Goal: Task Accomplishment & Management: Use online tool/utility

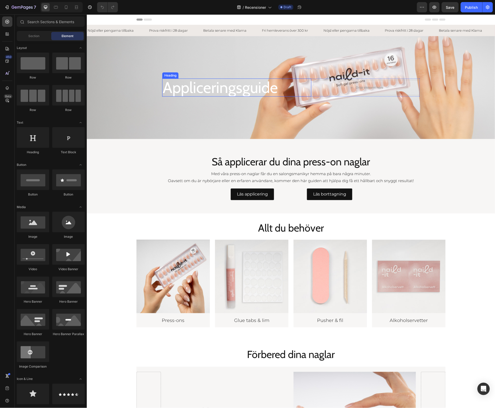
click at [259, 90] on h2 "Appliceringsguide" at bounding box center [236, 87] width 149 height 18
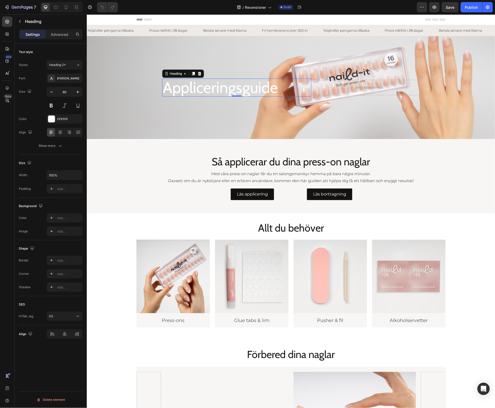
click at [259, 90] on h2 "Appliceringsguide" at bounding box center [236, 87] width 149 height 18
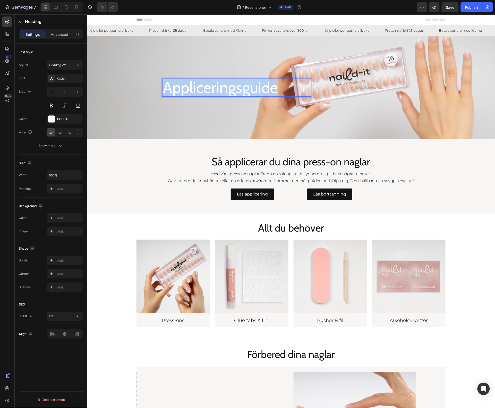
click at [259, 90] on p "Appliceringsguide" at bounding box center [237, 87] width 148 height 17
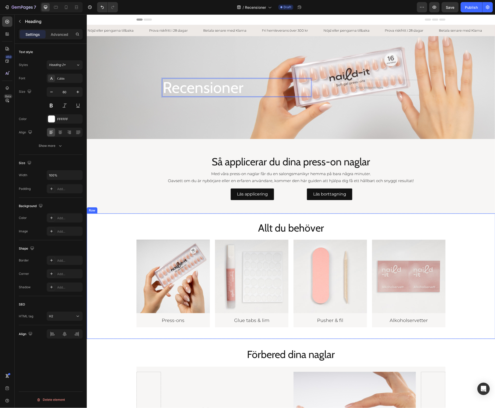
click at [485, 246] on div "Allt du behöver Heading Image Press-ons Heading Row Image Glue tabs & lim Headi…" at bounding box center [291, 277] width 409 height 113
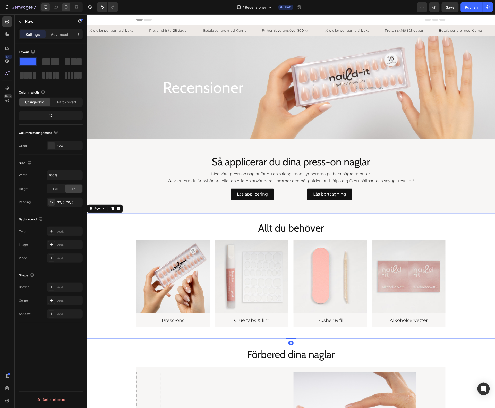
click at [69, 11] on div at bounding box center [66, 7] width 8 height 8
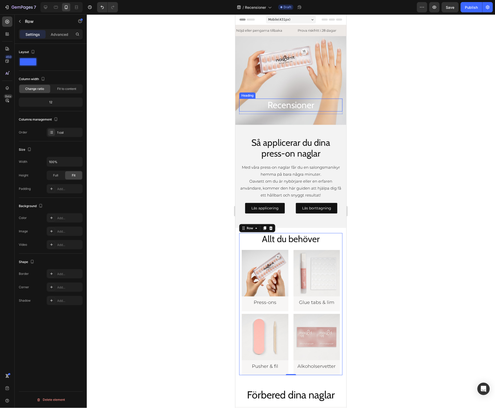
click at [325, 102] on p "Recensioner" at bounding box center [291, 105] width 102 height 12
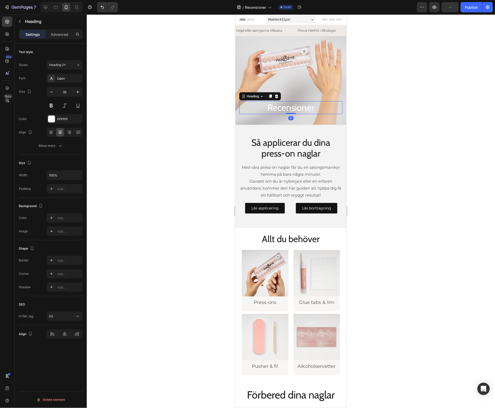
drag, startPoint x: 285, startPoint y: 109, endPoint x: 341, endPoint y: 103, distance: 55.4
click at [288, 101] on div "Recensioner Heading 0" at bounding box center [290, 107] width 103 height 13
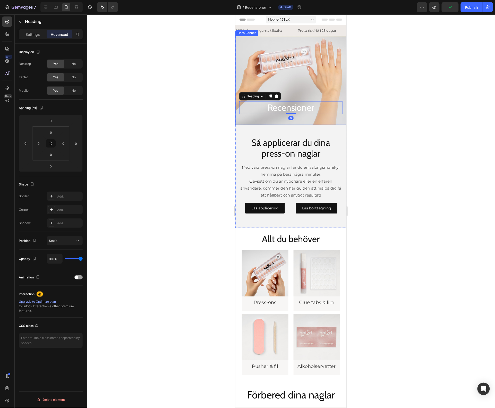
click at [319, 63] on div "Background Image" at bounding box center [290, 80] width 111 height 89
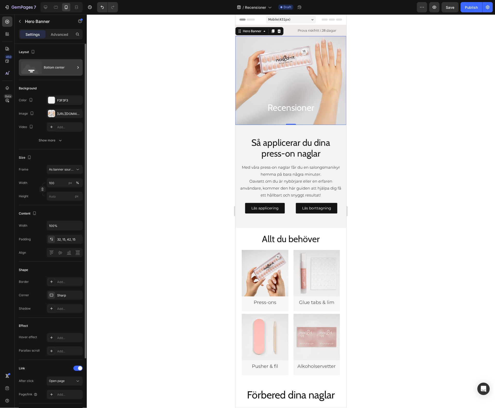
click at [54, 73] on div "Bottom center" at bounding box center [51, 67] width 64 height 16
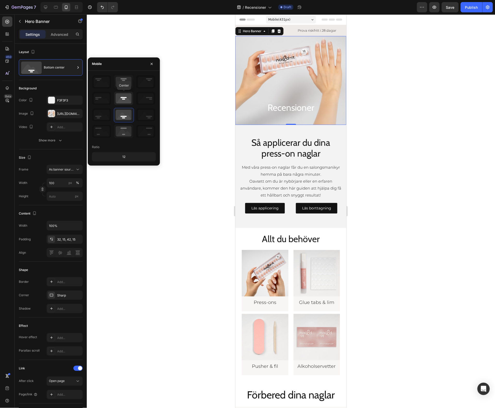
click at [124, 102] on icon at bounding box center [123, 98] width 19 height 13
click at [405, 137] on div at bounding box center [291, 211] width 408 height 394
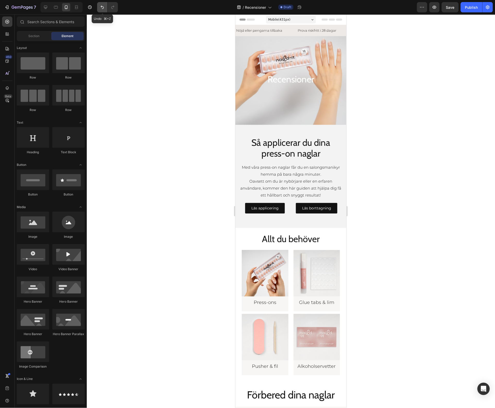
click at [102, 12] on button "Undo/Redo" at bounding box center [102, 7] width 10 height 10
click at [294, 77] on p "Recensioner" at bounding box center [291, 79] width 102 height 12
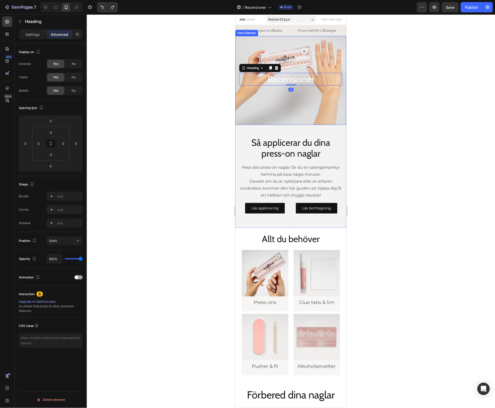
click at [283, 60] on div "Background Image" at bounding box center [290, 80] width 111 height 89
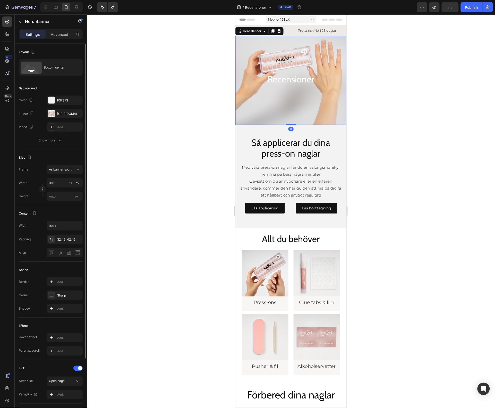
click at [73, 149] on div "Layout Bottom center" at bounding box center [51, 177] width 64 height 56
click at [70, 73] on div "Bottom center" at bounding box center [59, 68] width 31 height 12
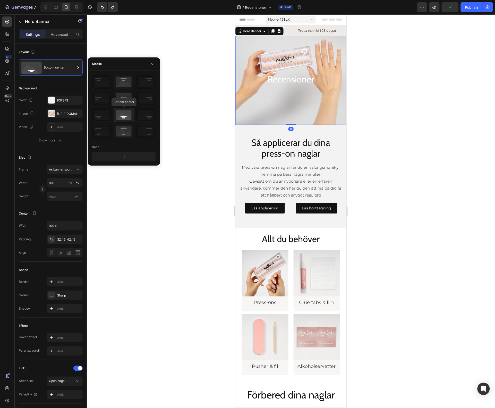
click at [117, 117] on icon at bounding box center [123, 114] width 19 height 13
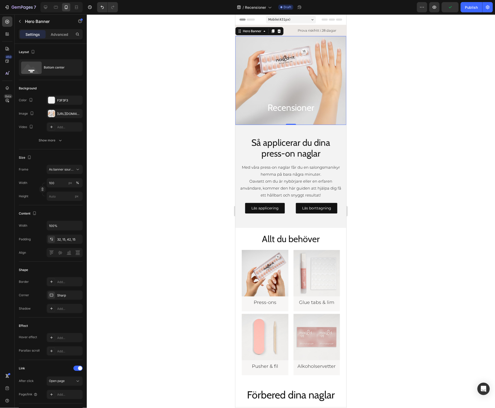
click at [201, 21] on div at bounding box center [291, 211] width 408 height 394
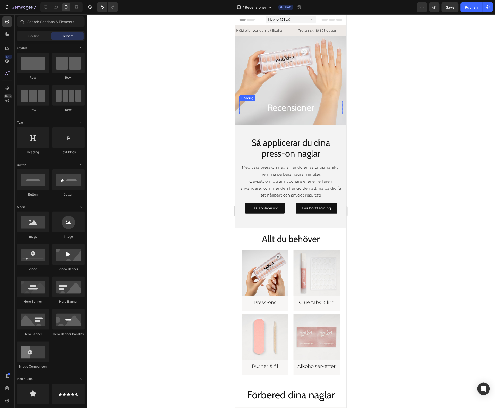
click at [304, 103] on p "Recensioner" at bounding box center [291, 108] width 102 height 12
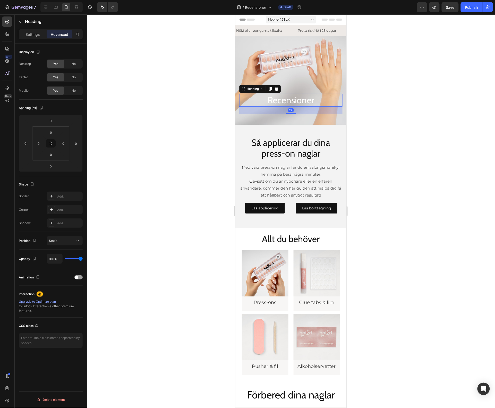
drag, startPoint x: 286, startPoint y: 108, endPoint x: 288, endPoint y: 116, distance: 7.8
click at [288, 116] on div "Recensioner Heading 29 Row Row" at bounding box center [290, 104] width 111 height 39
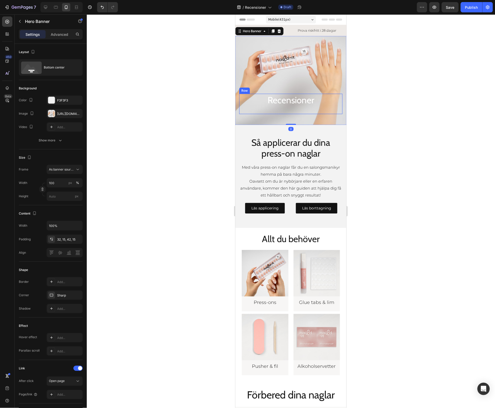
click at [388, 124] on div at bounding box center [291, 211] width 408 height 394
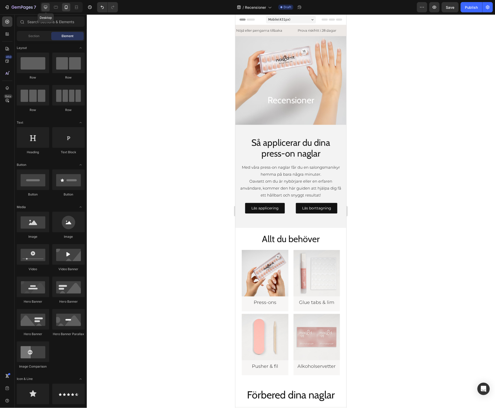
click at [45, 7] on icon at bounding box center [45, 7] width 3 height 3
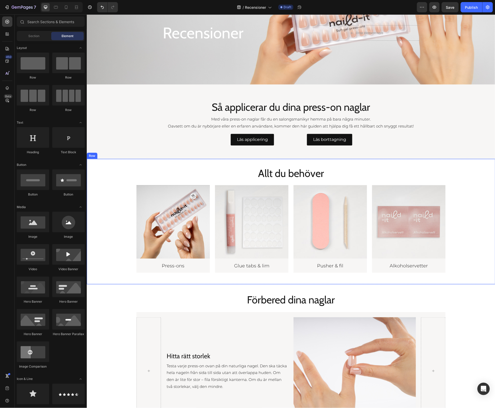
scroll to position [59, 0]
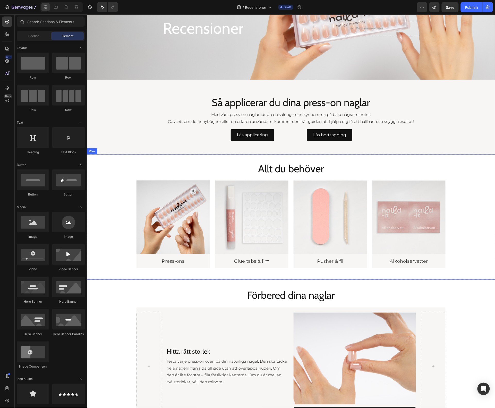
click at [466, 197] on div "Allt du behöver Heading Image Press-ons Heading Row Image Glue tabs & lim Headi…" at bounding box center [291, 218] width 409 height 113
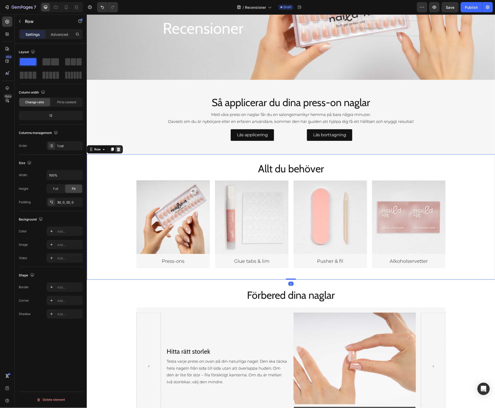
click at [117, 146] on div at bounding box center [118, 149] width 6 height 6
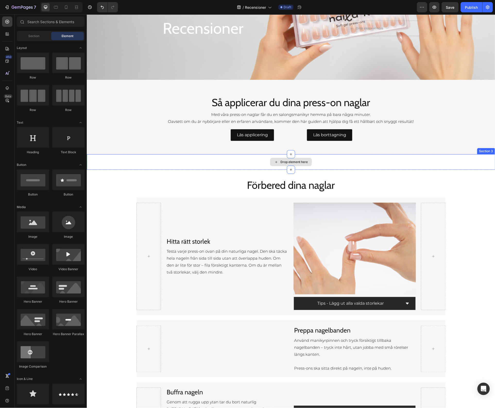
click at [117, 164] on div "Drop element here" at bounding box center [291, 161] width 409 height 15
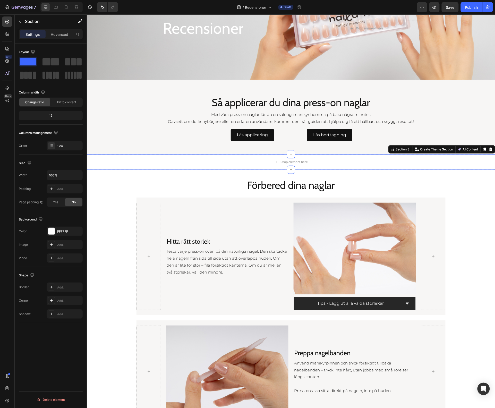
click at [489, 150] on icon at bounding box center [491, 149] width 4 height 4
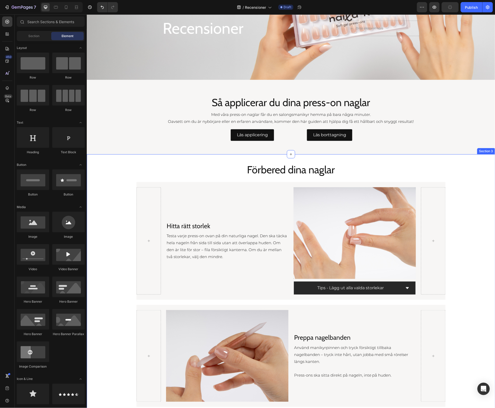
click at [475, 178] on div "Förbered dina naglar Heading Hitta rätt storlek Heading Testa varje press-on ov…" at bounding box center [291, 378] width 409 height 432
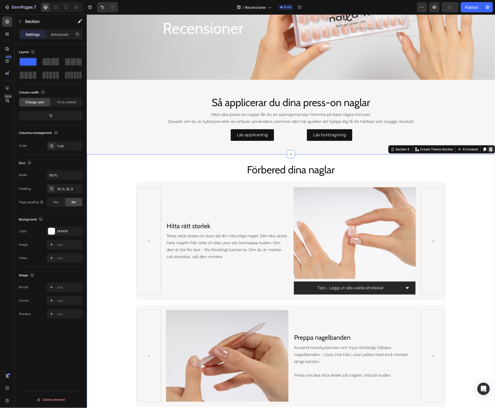
click at [488, 151] on div at bounding box center [491, 149] width 6 height 6
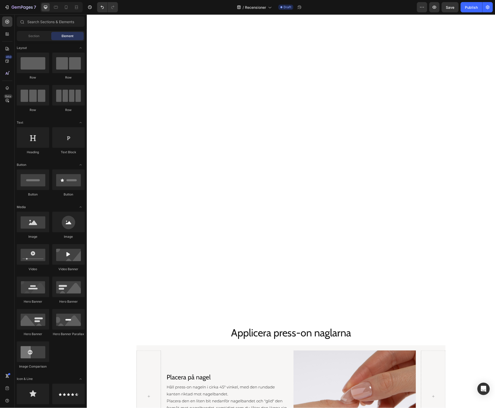
scroll to position [61, 0]
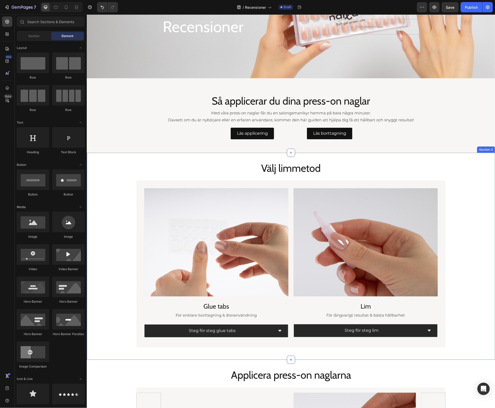
click at [479, 159] on div "Välj limmetod Heading Image Glue tabs Heading För enklare borttagning & återanv…" at bounding box center [291, 256] width 409 height 207
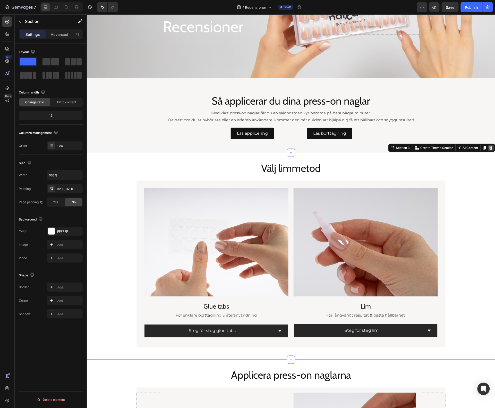
click at [489, 147] on icon at bounding box center [490, 148] width 3 height 4
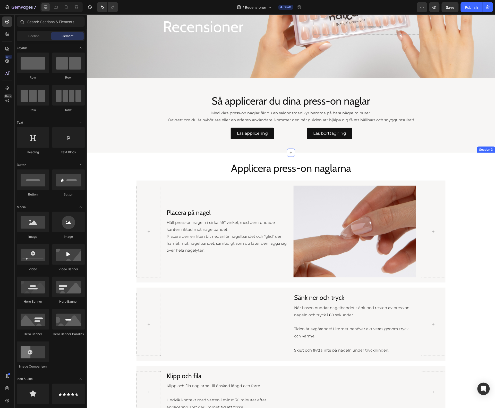
click at [481, 178] on div "Applicera press-on naglarna Heading Placera på nagel Heading Håll press-on nage…" at bounding box center [291, 375] width 409 height 428
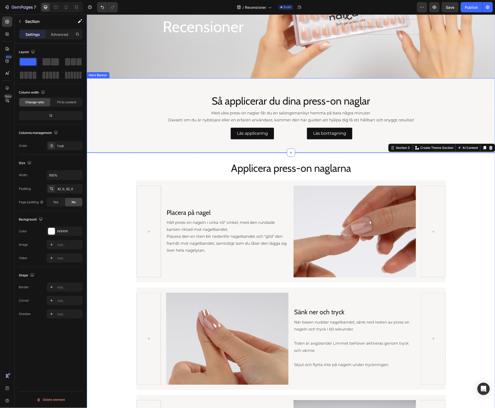
click at [485, 144] on div "Section 3 You can create reusable sections Create Theme Section AI Content Writ…" at bounding box center [441, 147] width 107 height 8
click at [489, 148] on icon at bounding box center [491, 148] width 4 height 4
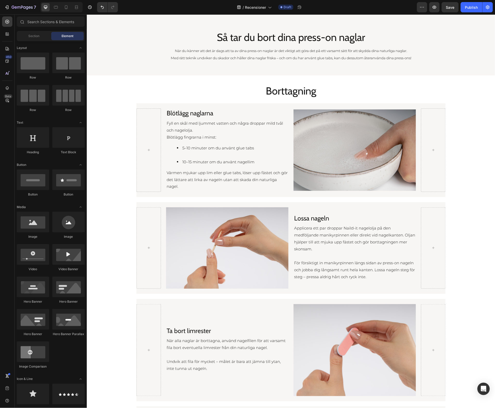
scroll to position [199, 0]
click at [469, 92] on div "Borttagning Heading Blötlägg naglarna Heading Fyll en skål med ljummet vatten o…" at bounding box center [291, 296] width 409 height 426
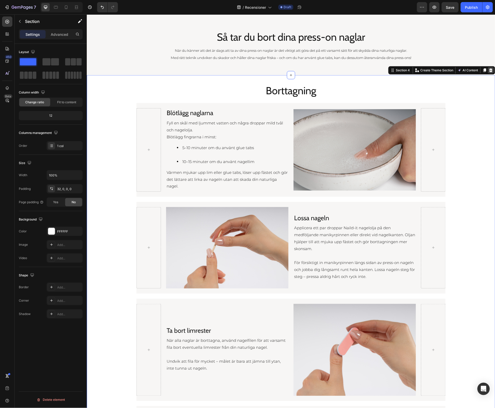
click at [489, 71] on icon at bounding box center [490, 70] width 3 height 4
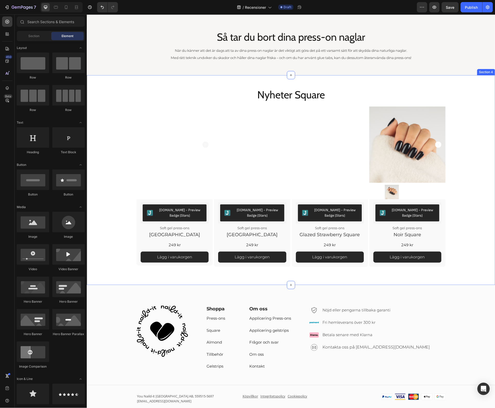
click at [480, 107] on div "Nyheter Square Heading Row Product Images Row Judge.me - Preview Badge (Stars) …" at bounding box center [291, 180] width 409 height 184
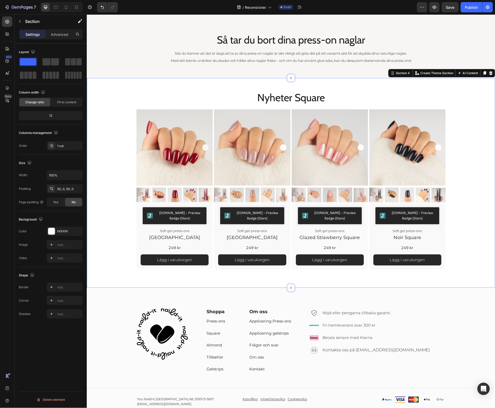
scroll to position [195, 0]
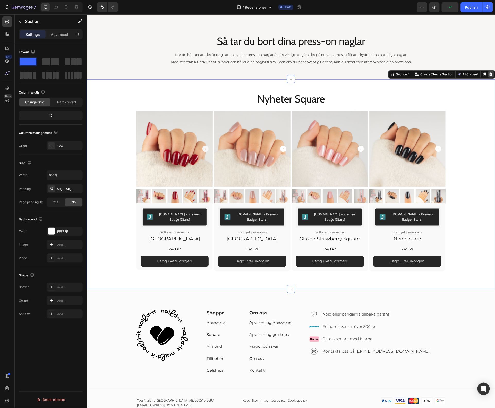
click at [489, 74] on icon at bounding box center [491, 74] width 4 height 4
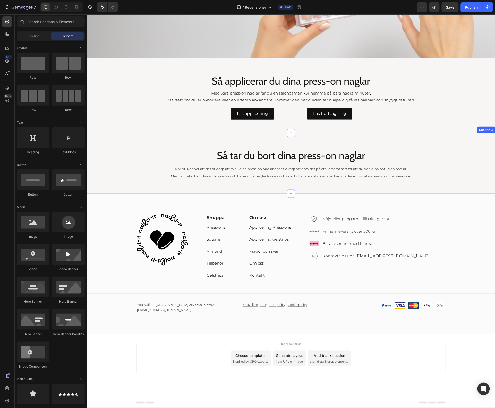
click at [460, 152] on div "Så tar du bort dina press-on naglar Heading När du känner att det är dags att t…" at bounding box center [291, 163] width 409 height 44
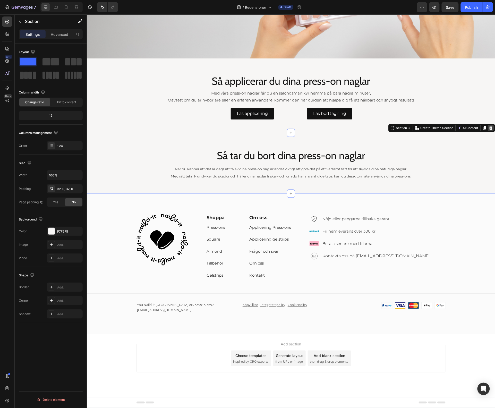
click at [489, 126] on icon at bounding box center [490, 128] width 3 height 4
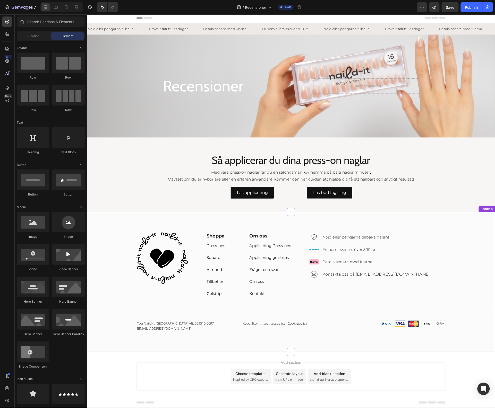
scroll to position [0, 0]
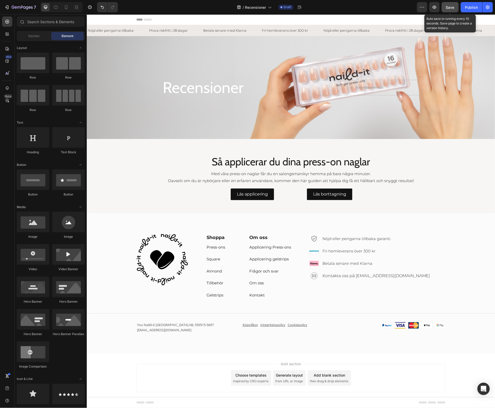
click at [450, 9] on span "Save" at bounding box center [450, 7] width 9 height 4
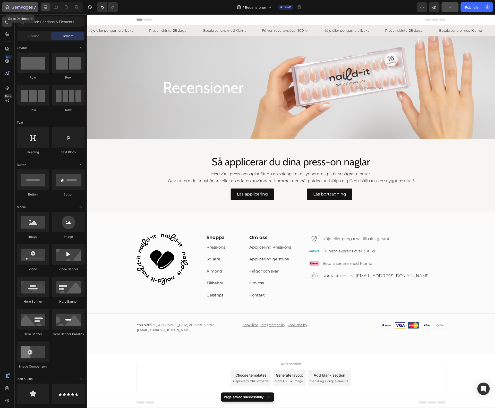
click at [32, 7] on icon "button" at bounding box center [32, 7] width 2 height 2
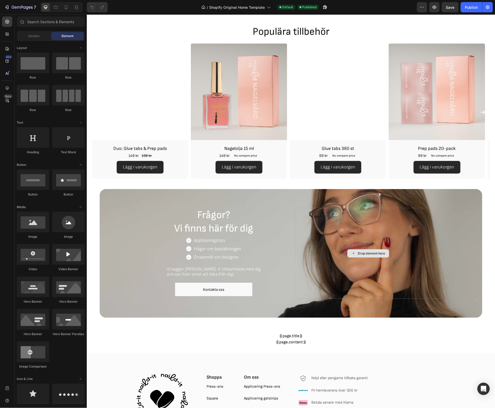
scroll to position [877, 0]
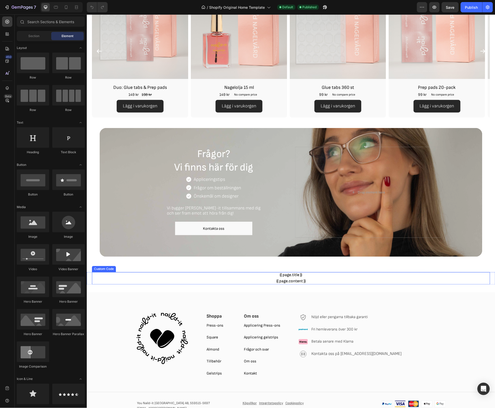
click at [107, 279] on div "{{ page.content }}" at bounding box center [291, 281] width 398 height 6
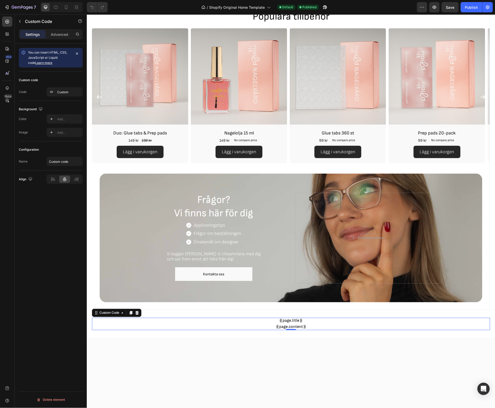
scroll to position [900, 0]
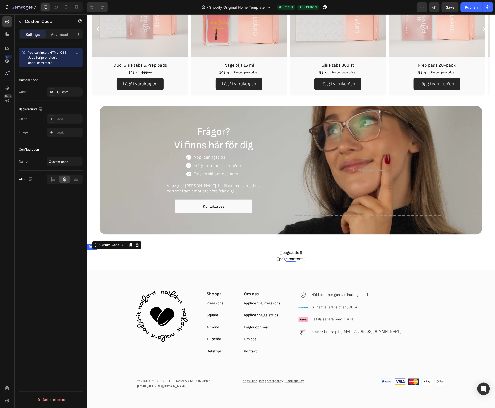
click at [89, 252] on div "{{ page.title }} {{ page.content }} {{ shop.metafields.judgeme.all_reviews_head…" at bounding box center [291, 256] width 409 height 12
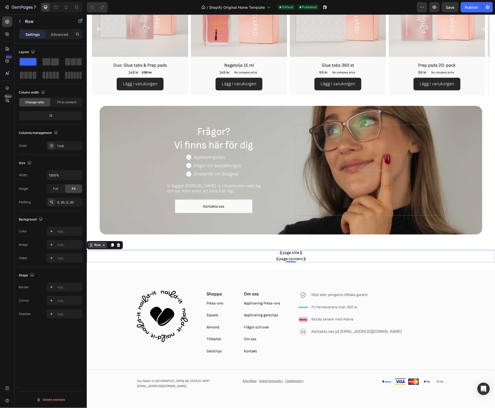
click at [100, 244] on div "Row" at bounding box center [97, 245] width 9 height 5
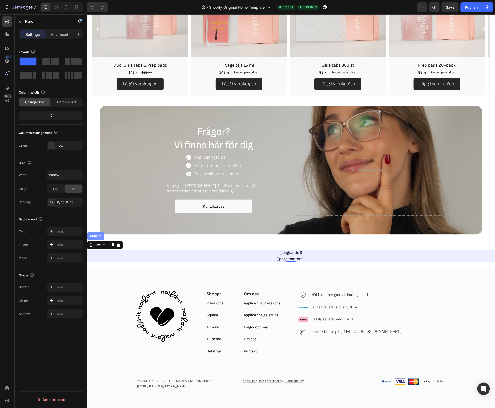
click at [100, 236] on div "Section" at bounding box center [95, 235] width 13 height 3
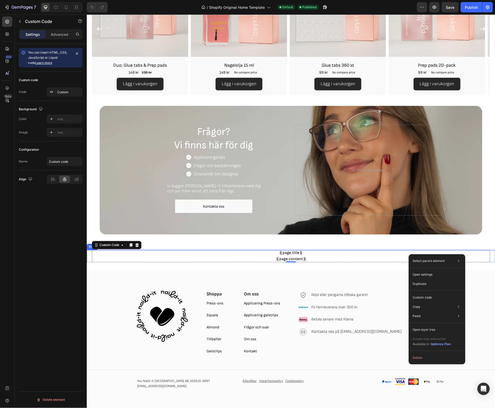
click at [486, 258] on div "{{ page.title }} {{ page.content }} {{ shop.metafields.judgeme.all_reviews_head…" at bounding box center [291, 256] width 409 height 12
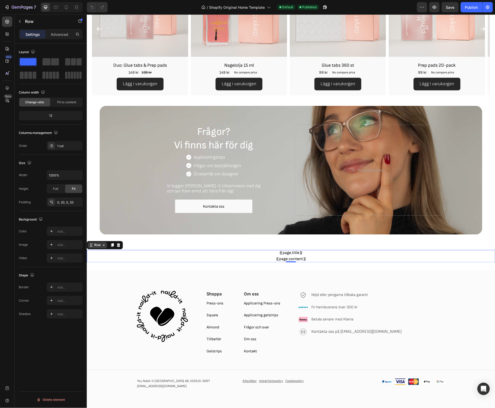
click at [94, 246] on div "Row" at bounding box center [97, 245] width 9 height 5
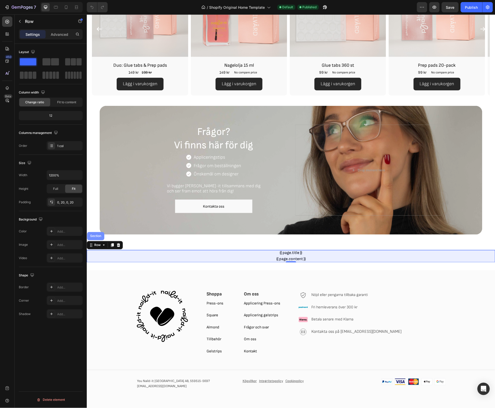
click at [98, 239] on div "Section" at bounding box center [95, 236] width 17 height 8
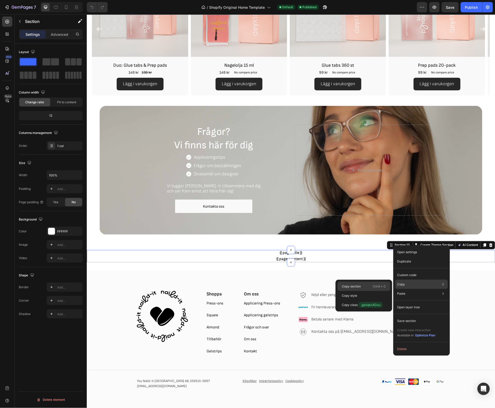
click at [371, 291] on div "Copy section Cmd + C" at bounding box center [364, 295] width 53 height 9
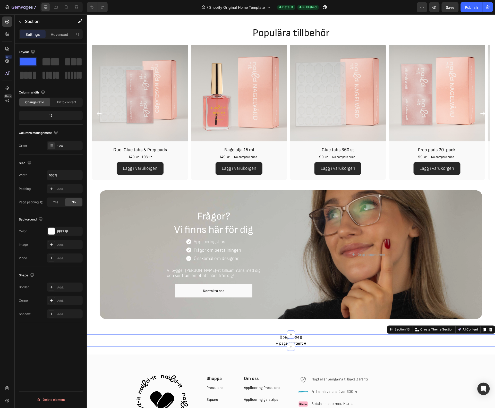
scroll to position [789, 0]
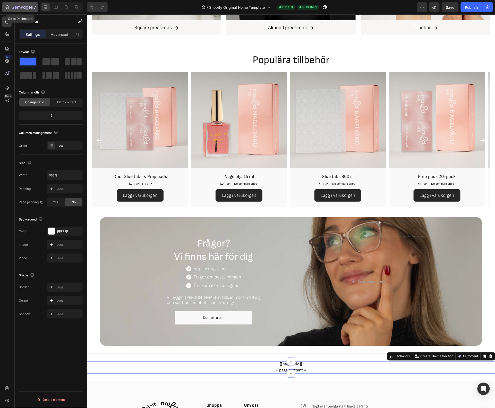
click at [21, 7] on icon "button" at bounding box center [22, 7] width 21 height 4
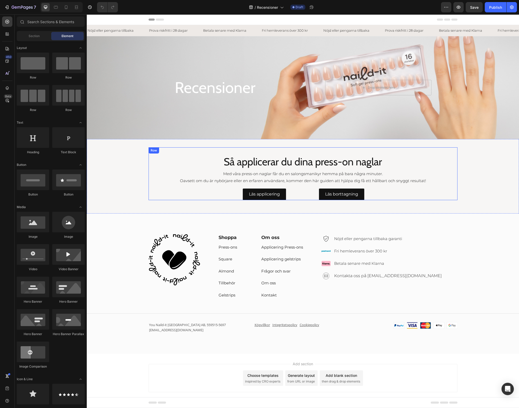
click at [222, 153] on div "Så applicerar du dina press-on naglar Heading Med våra press-on naglar får du e…" at bounding box center [303, 173] width 309 height 53
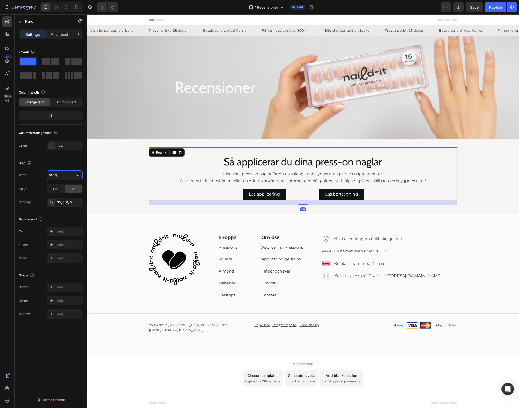
click at [63, 176] on input "100%" at bounding box center [65, 175] width 36 height 9
click at [78, 177] on icon "button" at bounding box center [77, 175] width 5 height 5
click at [70, 187] on span "1200px" at bounding box center [72, 189] width 11 height 5
type input "1200"
click at [156, 151] on div "Row" at bounding box center [159, 152] width 9 height 5
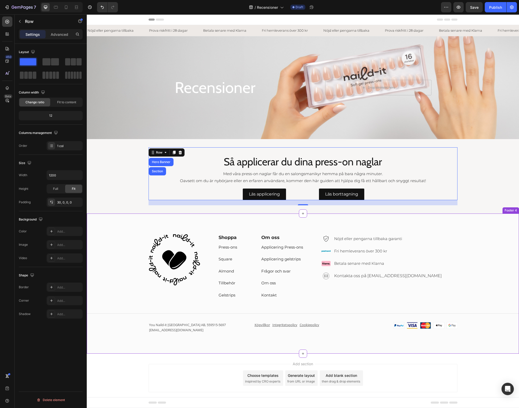
click at [466, 242] on div "Image Shoppa Heading Press-ons Text block Square Text block Almond Text block T…" at bounding box center [303, 283] width 433 height 99
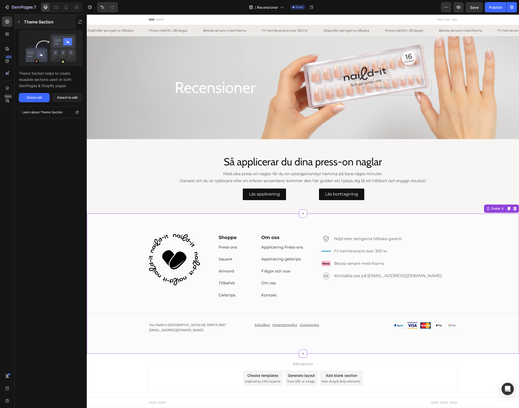
click at [22, 23] on button "button" at bounding box center [19, 22] width 8 height 8
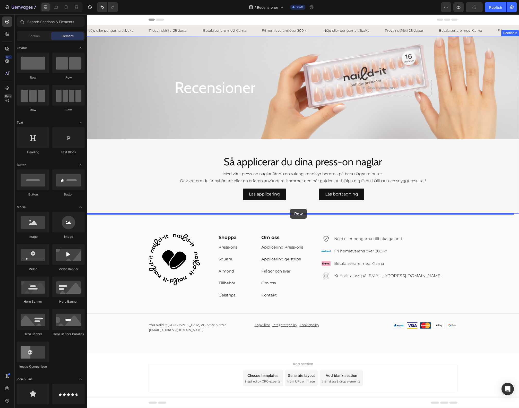
drag, startPoint x: 124, startPoint y: 78, endPoint x: 290, endPoint y: 209, distance: 211.6
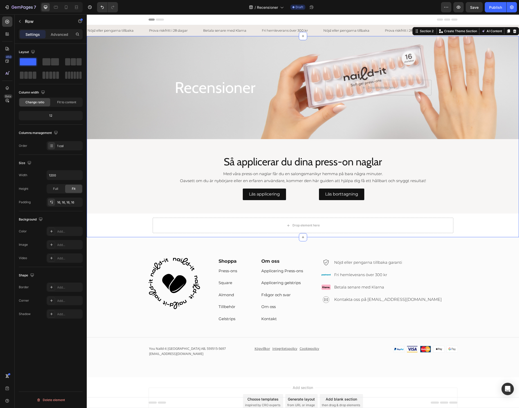
click at [136, 226] on div "Recensioner Heading Drop element here Row Row Hero Banner Så applicerar du dina…" at bounding box center [303, 136] width 433 height 201
click at [18, 21] on icon "button" at bounding box center [20, 21] width 4 height 4
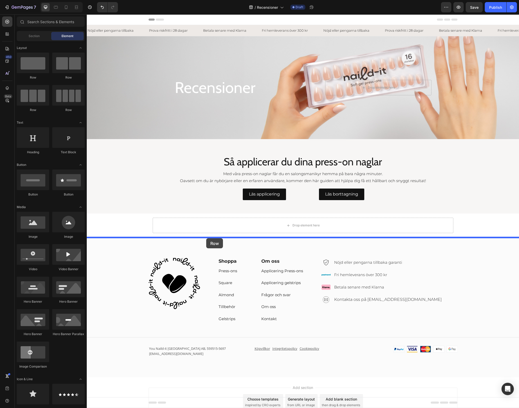
drag, startPoint x: 120, startPoint y: 68, endPoint x: 206, endPoint y: 238, distance: 190.6
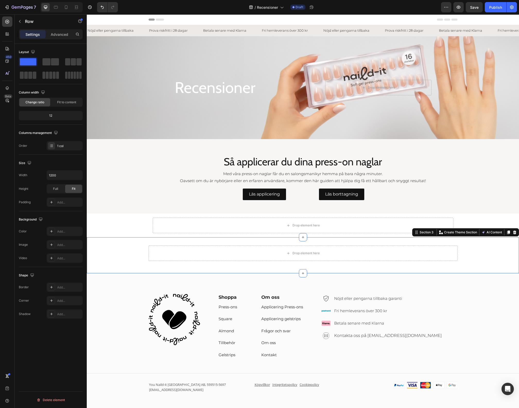
click at [221, 240] on div "Drop element here Row Section 3 You can create reusable sections Create Theme S…" at bounding box center [303, 255] width 433 height 36
click at [513, 232] on icon at bounding box center [514, 233] width 3 height 4
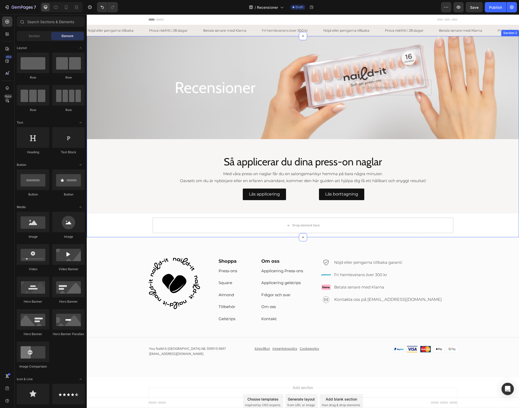
click at [502, 226] on div "Recensioner Heading Drop element here Row Row Hero Banner Så applicerar du dina…" at bounding box center [303, 136] width 433 height 201
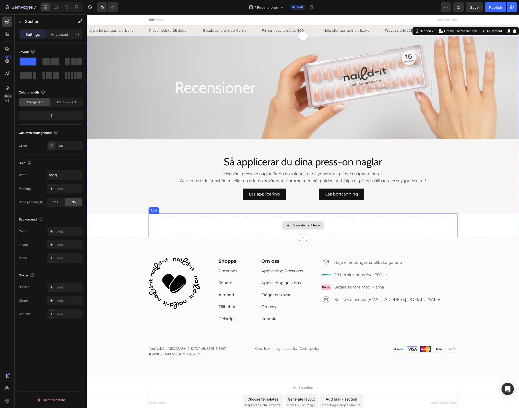
click at [414, 225] on div "Drop element here" at bounding box center [303, 225] width 301 height 15
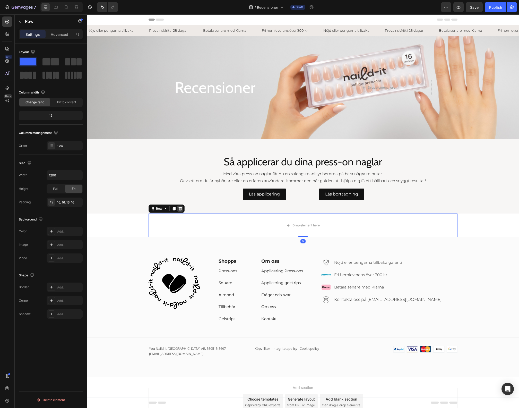
click at [180, 207] on div at bounding box center [180, 209] width 6 height 6
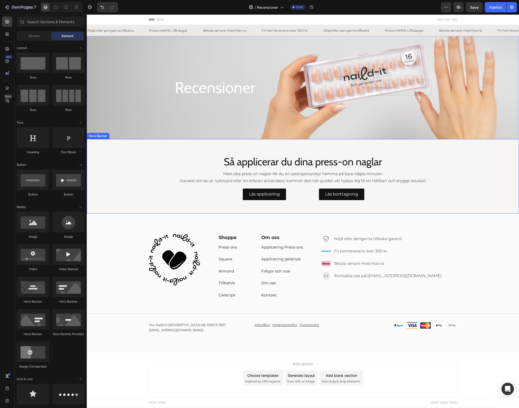
click at [159, 211] on div "Så applicerar du dina press-on naglar Heading Med våra press-on naglar får du e…" at bounding box center [303, 176] width 317 height 74
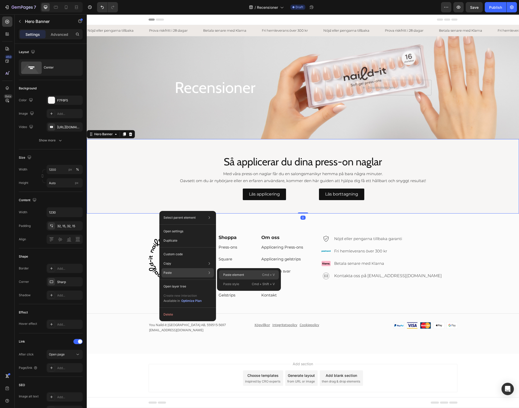
click at [225, 280] on div "Paste element Cmd + V" at bounding box center [249, 284] width 60 height 9
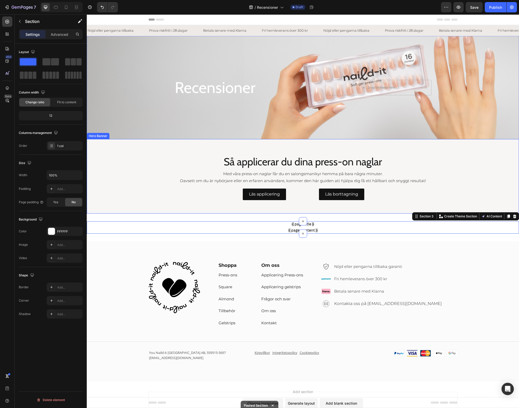
click at [476, 171] on div "Background Image" at bounding box center [303, 176] width 433 height 74
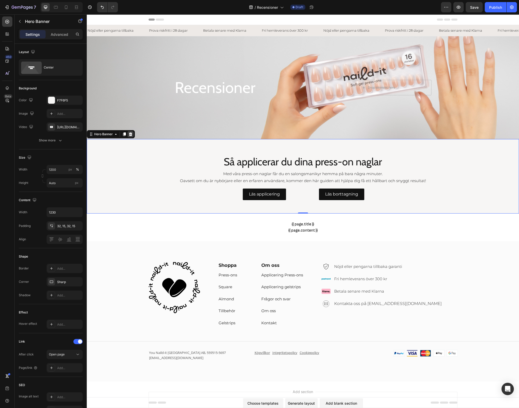
click at [133, 135] on div at bounding box center [131, 134] width 6 height 6
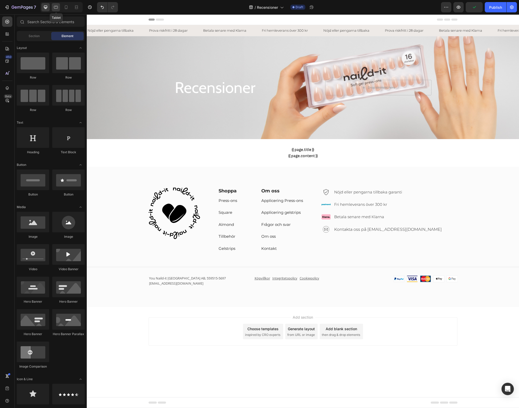
click at [54, 7] on icon at bounding box center [55, 7] width 5 height 5
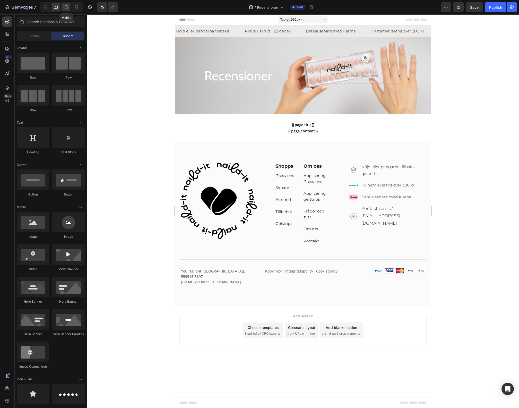
click at [67, 10] on div at bounding box center [66, 7] width 8 height 8
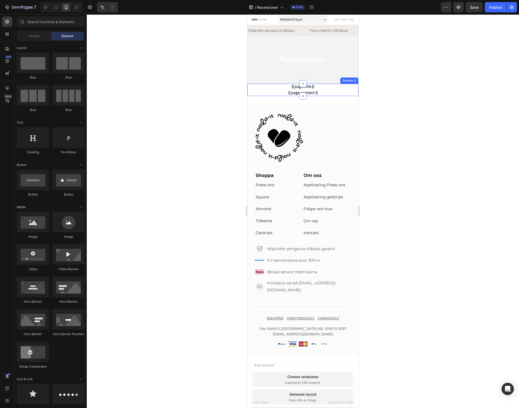
click at [248, 125] on div "{{ page.title }} {{ page.content }} {{ shop.metafields.judgeme.all_reviews_head…" at bounding box center [303, 131] width 111 height 12
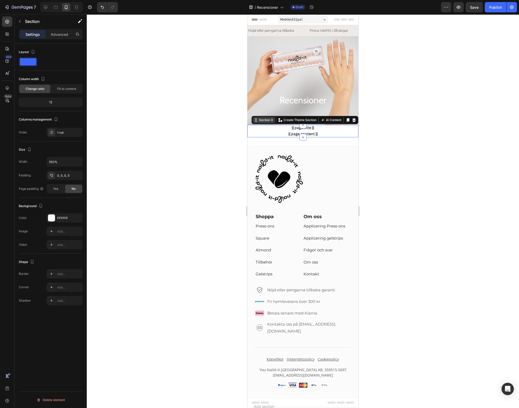
click at [267, 118] on div "Section 3" at bounding box center [266, 120] width 16 height 5
click at [61, 39] on div "Settings Advanced" at bounding box center [51, 34] width 64 height 10
click at [61, 38] on div "Advanced" at bounding box center [60, 34] width 26 height 8
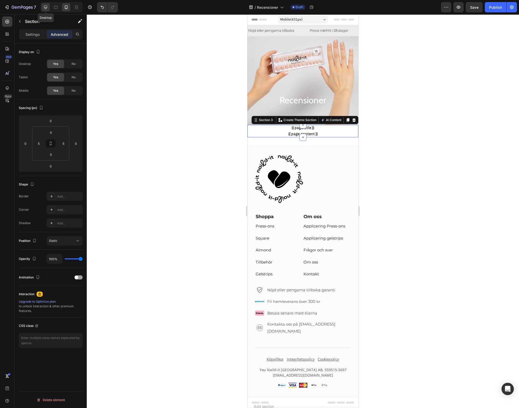
click at [48, 5] on div at bounding box center [45, 7] width 8 height 8
type input "30"
type input "0"
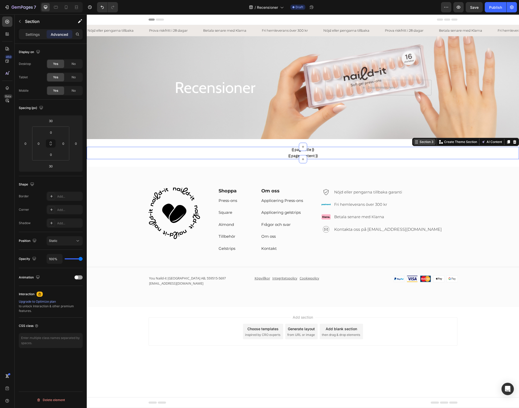
click at [431, 143] on div "Section 3" at bounding box center [427, 142] width 16 height 5
click at [383, 134] on div "Background Image" at bounding box center [303, 87] width 433 height 103
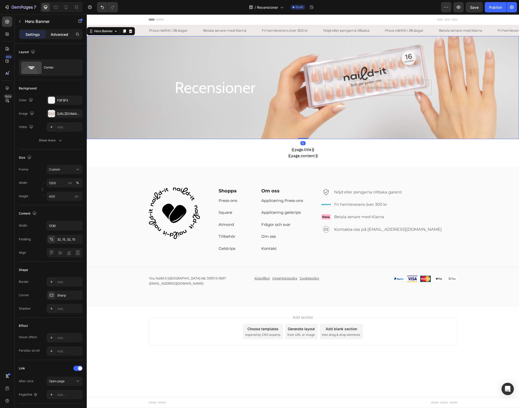
click at [60, 37] on p "Advanced" at bounding box center [60, 34] width 18 height 5
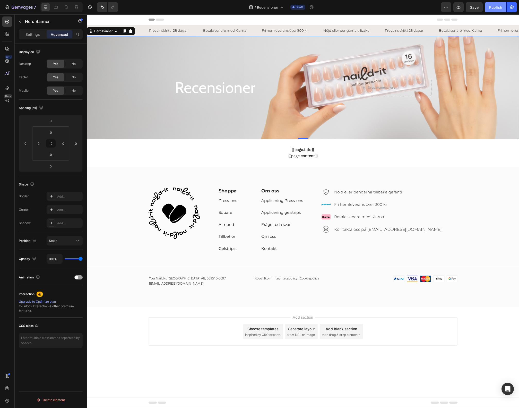
click at [500, 10] on button "Publish" at bounding box center [496, 7] width 22 height 10
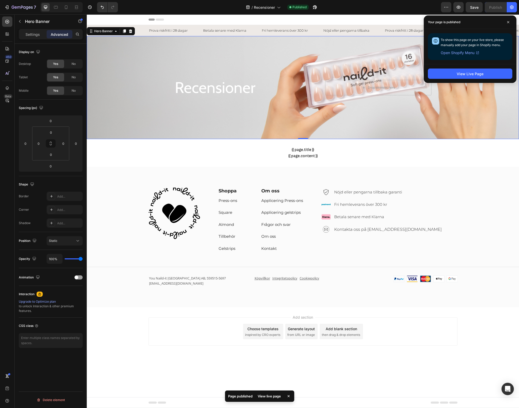
click at [269, 396] on div "View live page" at bounding box center [269, 396] width 29 height 7
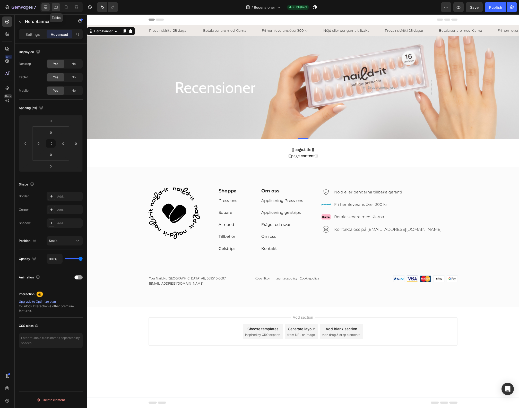
click at [57, 7] on icon at bounding box center [55, 7] width 5 height 5
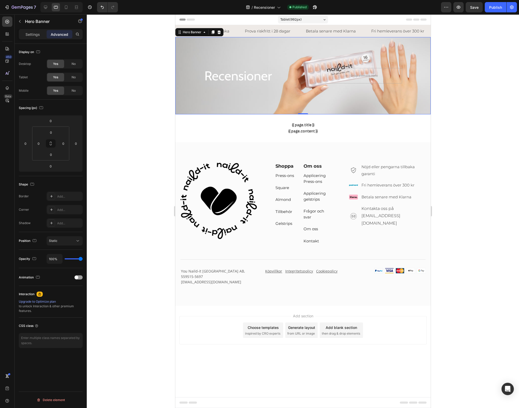
click at [162, 120] on div at bounding box center [303, 211] width 433 height 394
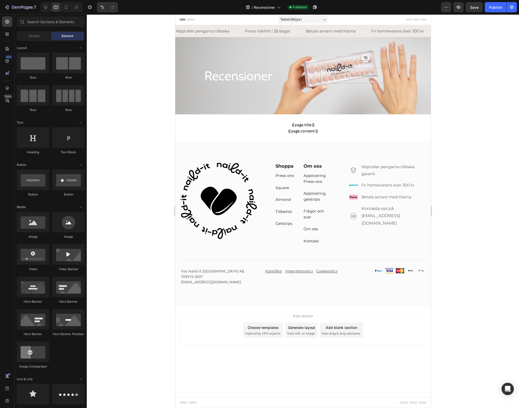
click at [69, 12] on div "7 Version history / Recensioner Published Preview Save Publish" at bounding box center [259, 7] width 519 height 15
click at [68, 11] on div at bounding box center [66, 7] width 8 height 8
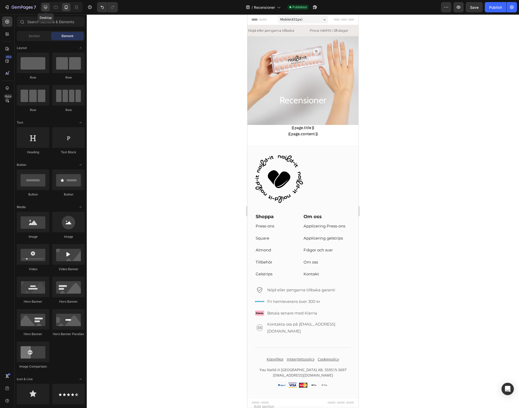
click at [42, 3] on div at bounding box center [45, 7] width 8 height 8
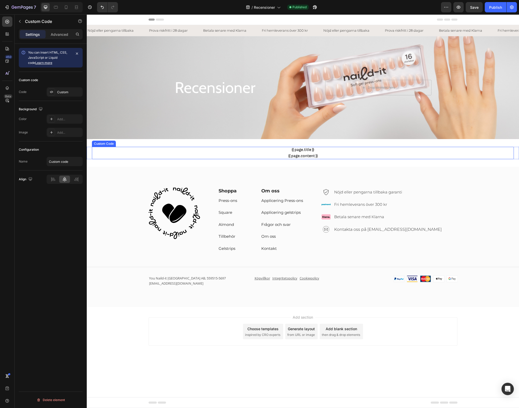
click at [156, 151] on h1 "{{ page.title }}" at bounding box center [303, 150] width 422 height 6
click at [64, 39] on div "Settings Advanced" at bounding box center [51, 36] width 72 height 15
click at [64, 34] on p "Advanced" at bounding box center [60, 34] width 18 height 5
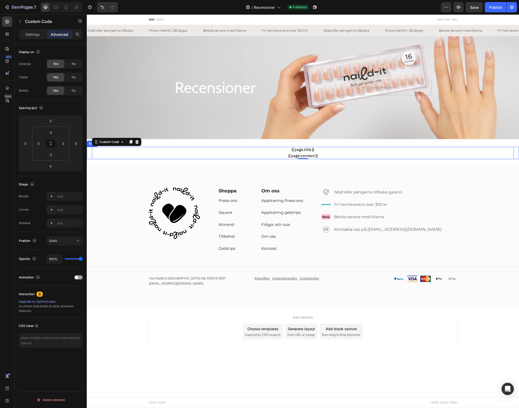
click at [90, 150] on div "{{ page.title }} {{ page.content }} {{ shop.metafields.judgeme.all_reviews_head…" at bounding box center [303, 153] width 433 height 12
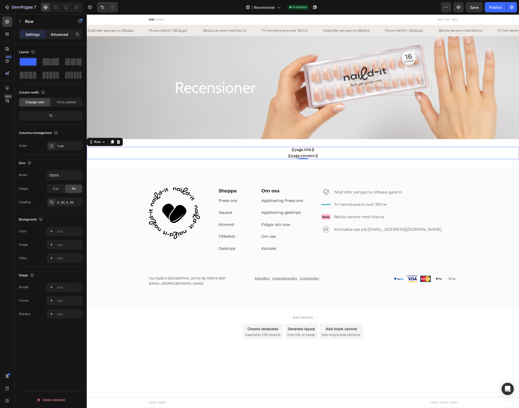
click at [54, 35] on p "Advanced" at bounding box center [60, 34] width 18 height 5
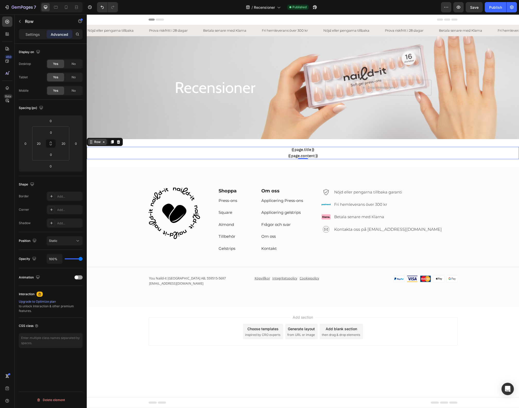
click at [100, 142] on div "Row" at bounding box center [97, 142] width 9 height 5
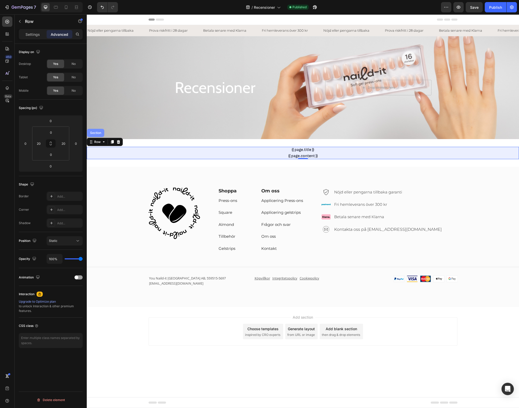
click at [99, 133] on div "Section" at bounding box center [95, 132] width 13 height 3
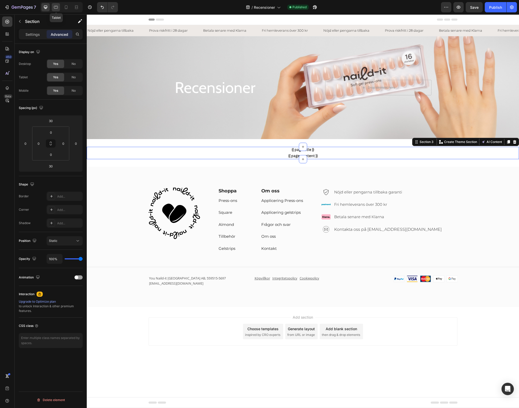
click at [57, 7] on icon at bounding box center [55, 7] width 5 height 5
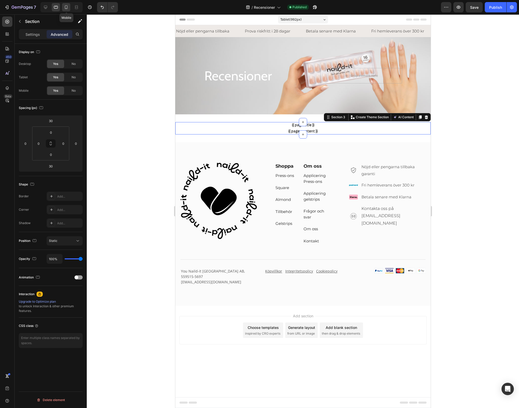
click at [66, 9] on icon at bounding box center [66, 7] width 5 height 5
type input "0"
type input "5"
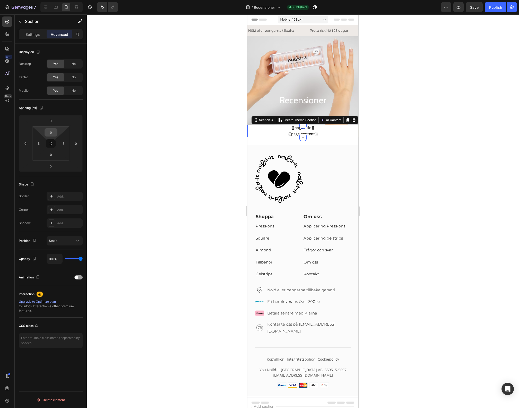
click at [52, 131] on input "0" at bounding box center [51, 133] width 10 height 8
click at [55, 121] on input "0" at bounding box center [51, 121] width 10 height 8
type input "30"
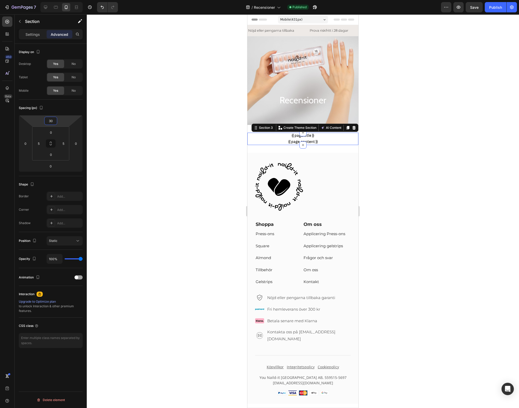
click at [449, 207] on div at bounding box center [303, 211] width 433 height 394
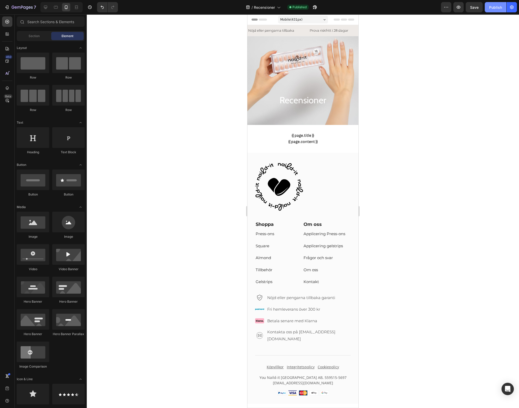
click at [501, 11] on button "Publish" at bounding box center [496, 7] width 22 height 10
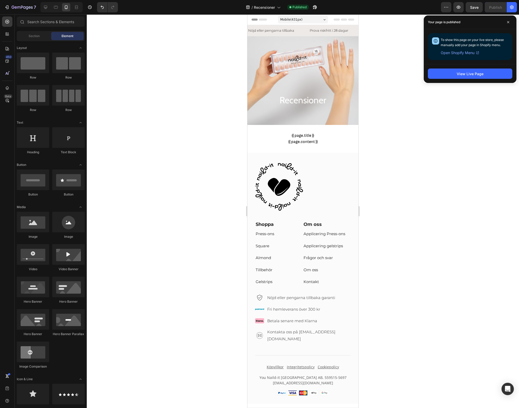
click at [436, 119] on div at bounding box center [303, 211] width 433 height 394
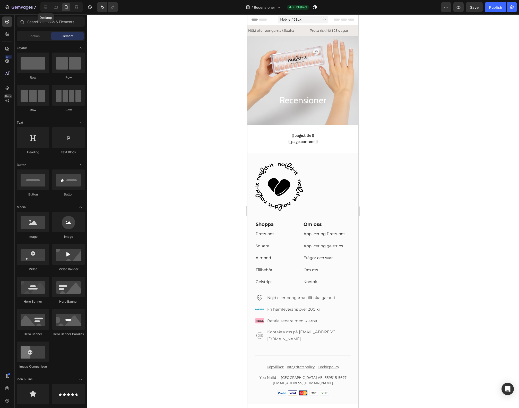
drag, startPoint x: 44, startPoint y: 6, endPoint x: 51, endPoint y: 8, distance: 7.5
click at [44, 5] on icon at bounding box center [45, 7] width 5 height 5
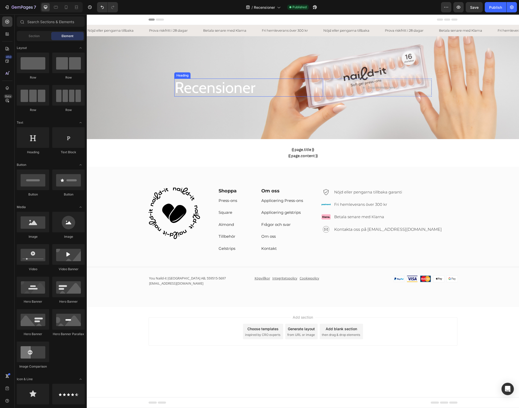
click at [201, 90] on h2 "Recensioner" at bounding box center [248, 88] width 149 height 18
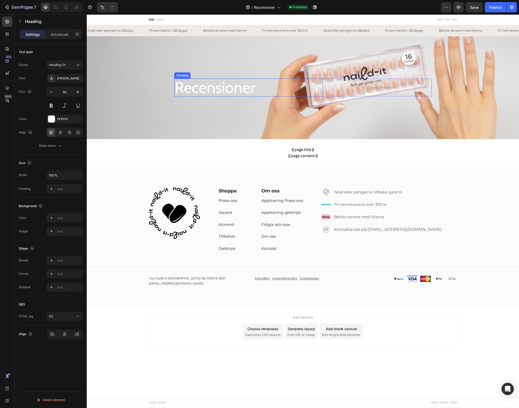
click at [201, 90] on h2 "Recensioner" at bounding box center [248, 88] width 149 height 18
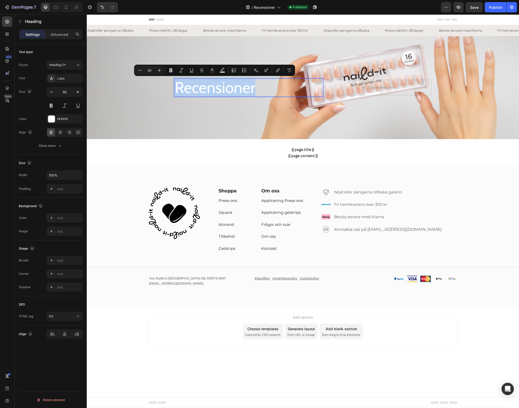
click at [180, 88] on p "Recensioner" at bounding box center [249, 87] width 148 height 17
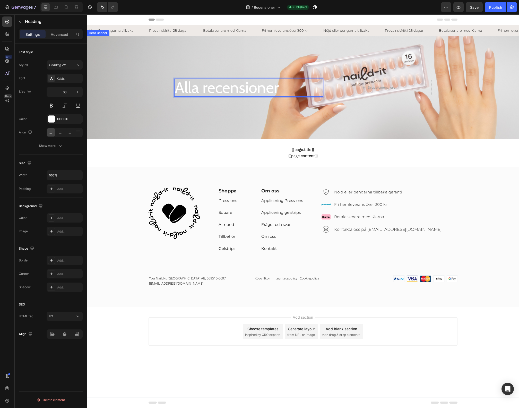
click at [164, 129] on div "Background Image" at bounding box center [303, 87] width 433 height 103
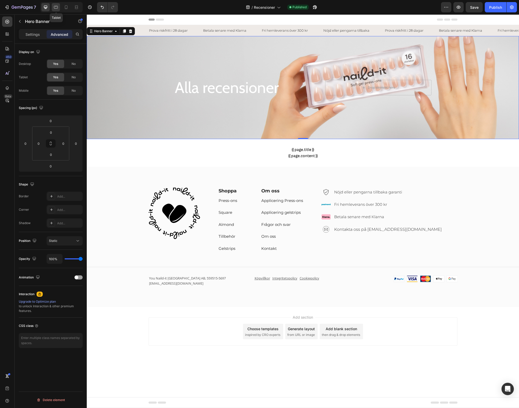
click at [53, 6] on icon at bounding box center [55, 7] width 5 height 5
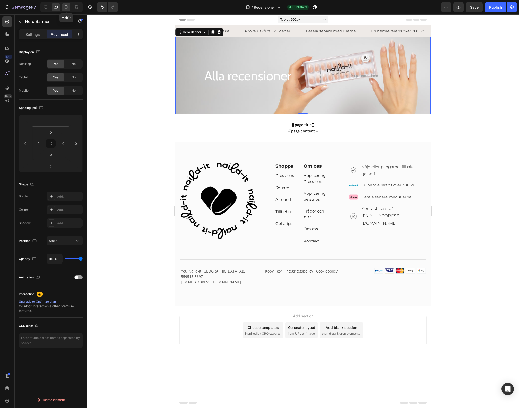
click at [67, 6] on icon at bounding box center [66, 7] width 3 height 4
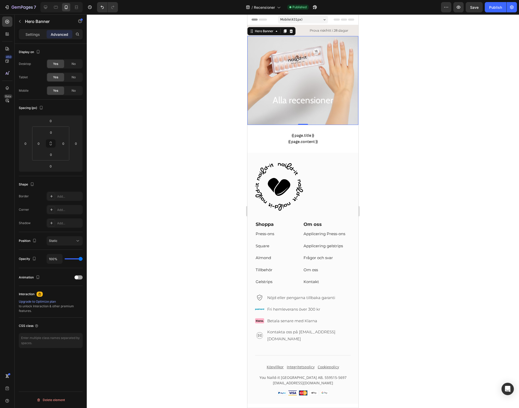
scroll to position [4, 0]
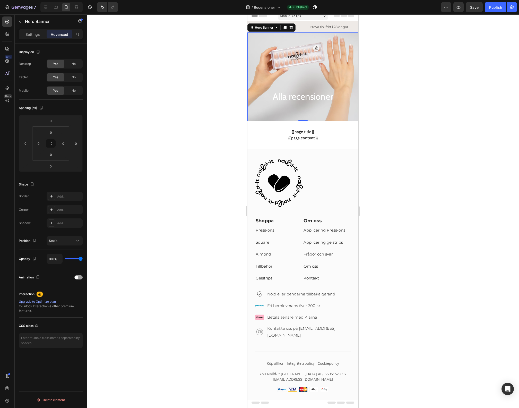
click at [437, 135] on div at bounding box center [303, 211] width 433 height 394
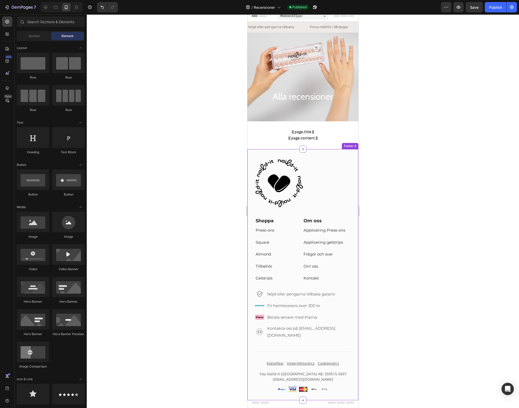
scroll to position [0, 0]
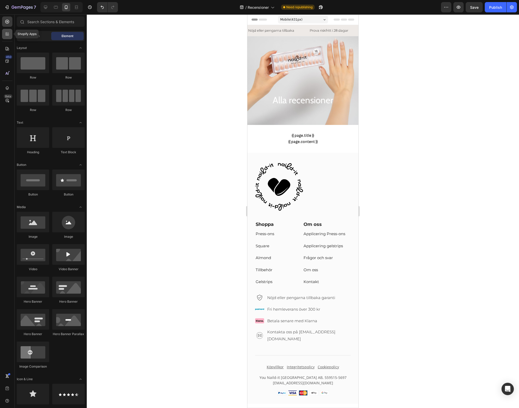
click at [8, 33] on icon at bounding box center [8, 33] width 2 height 2
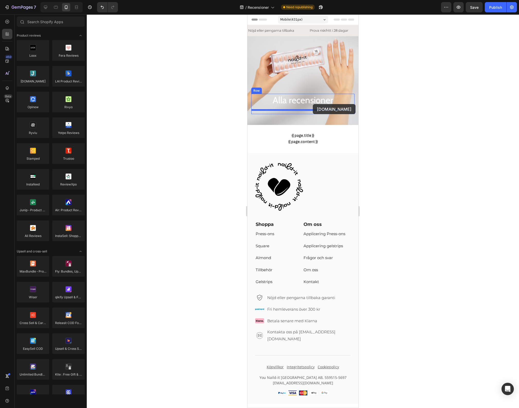
drag, startPoint x: 290, startPoint y: 87, endPoint x: 313, endPoint y: 104, distance: 29.3
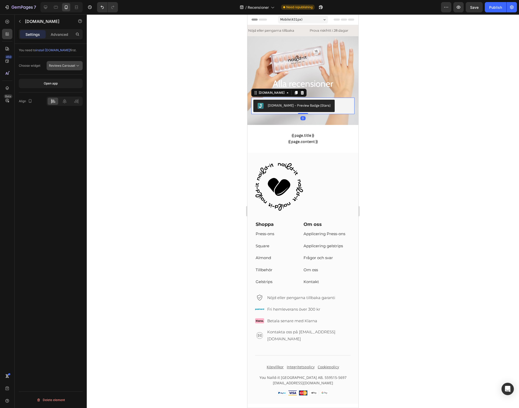
click at [78, 67] on icon at bounding box center [77, 65] width 5 height 5
click at [71, 90] on p "Reviews Text" at bounding box center [61, 88] width 34 height 5
click at [67, 100] on icon at bounding box center [64, 101] width 5 height 5
click at [408, 104] on div at bounding box center [303, 211] width 433 height 394
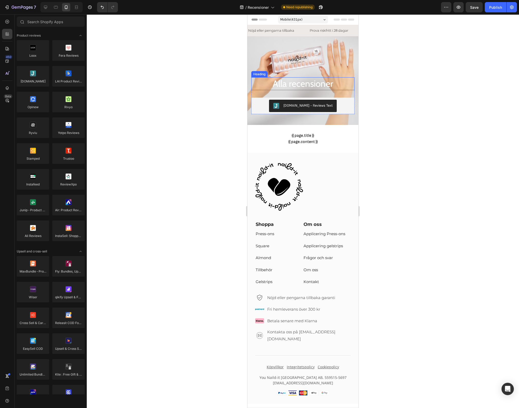
click at [334, 83] on p "Alla recensioner" at bounding box center [303, 84] width 102 height 12
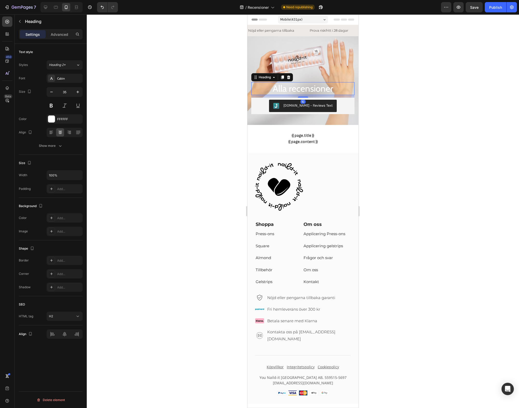
drag, startPoint x: 299, startPoint y: 92, endPoint x: 300, endPoint y: 88, distance: 5.0
click at [300, 88] on div "Alla recensioner Heading 10" at bounding box center [302, 88] width 103 height 13
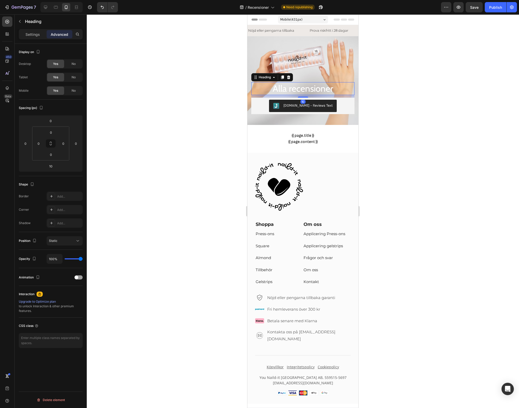
click at [403, 103] on div at bounding box center [303, 211] width 433 height 394
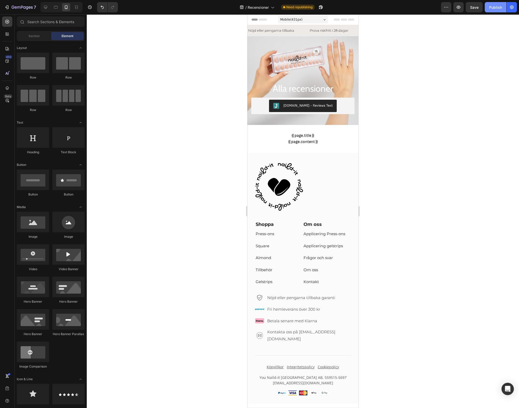
click at [504, 11] on button "Publish" at bounding box center [496, 7] width 22 height 10
click at [48, 5] on div at bounding box center [45, 7] width 8 height 8
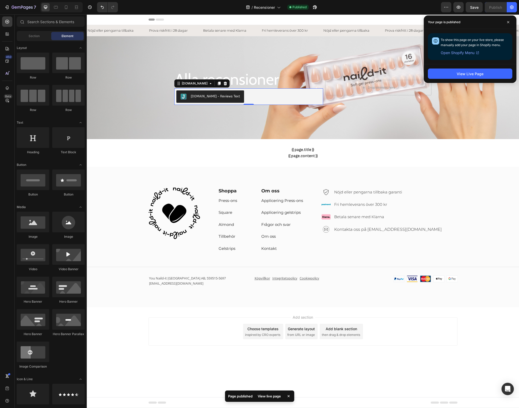
click at [318, 97] on div "[DOMAIN_NAME] - Reviews Text" at bounding box center [248, 96] width 145 height 12
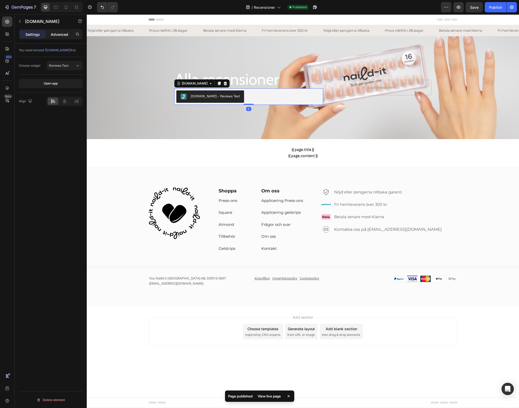
click at [61, 35] on p "Advanced" at bounding box center [60, 34] width 18 height 5
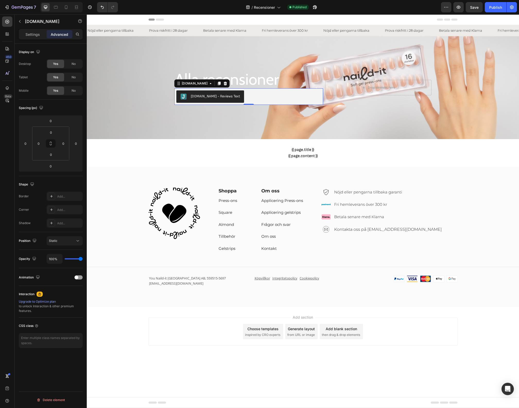
click at [245, 98] on div "[DOMAIN_NAME] - Reviews Text" at bounding box center [248, 96] width 145 height 12
click at [223, 83] on icon at bounding box center [225, 83] width 4 height 4
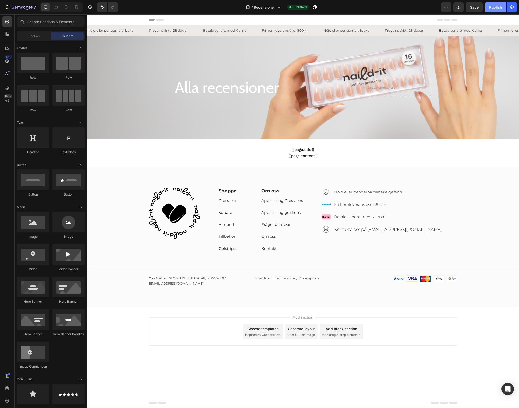
click at [497, 9] on div "Publish" at bounding box center [495, 7] width 13 height 5
click at [59, 6] on div at bounding box center [56, 7] width 8 height 8
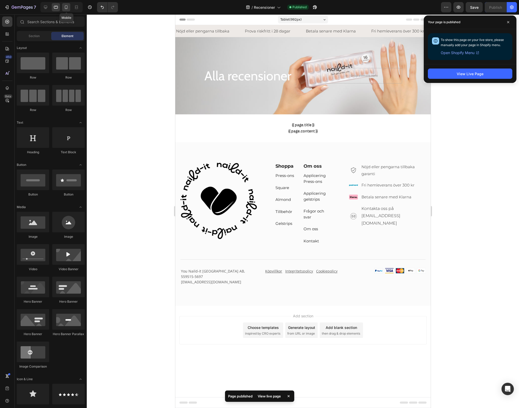
click at [64, 10] on icon at bounding box center [66, 7] width 5 height 5
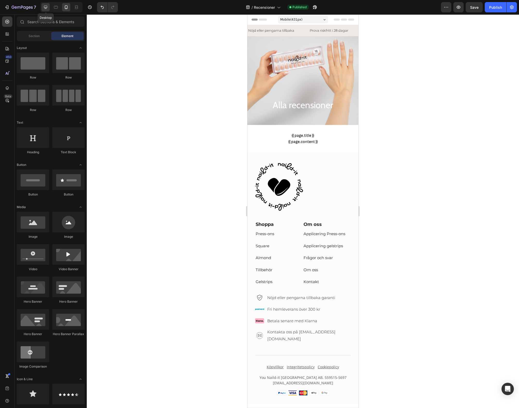
click at [48, 6] on icon at bounding box center [45, 7] width 5 height 5
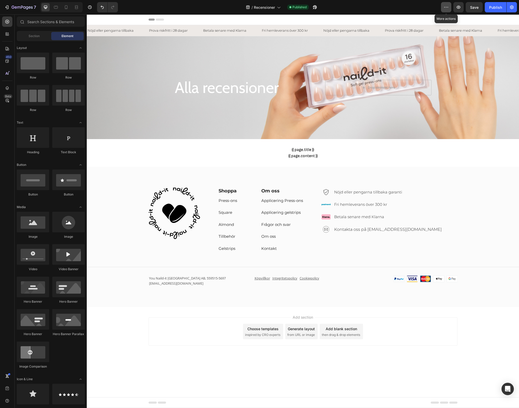
click at [451, 9] on button "button" at bounding box center [446, 7] width 10 height 10
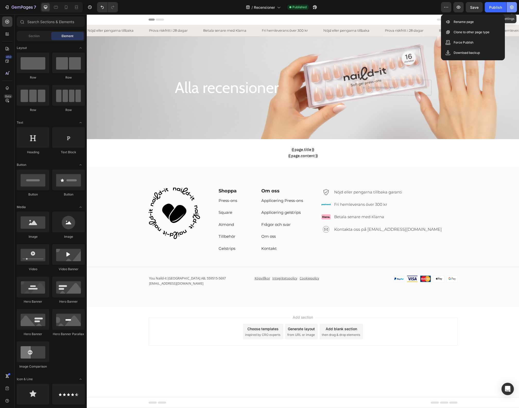
click at [514, 6] on icon "button" at bounding box center [512, 7] width 5 height 5
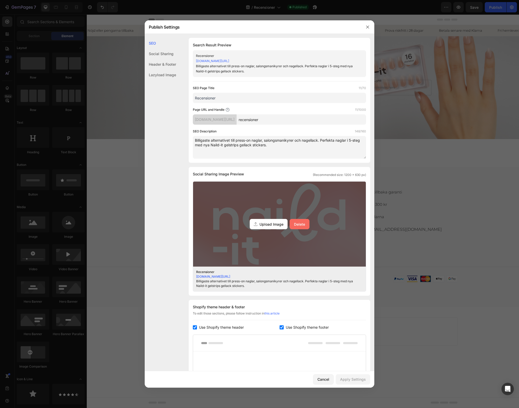
click at [303, 224] on button "Delete" at bounding box center [300, 224] width 20 height 10
click at [0, 0] on input "Upload Image Delete" at bounding box center [0, 0] width 0 height 0
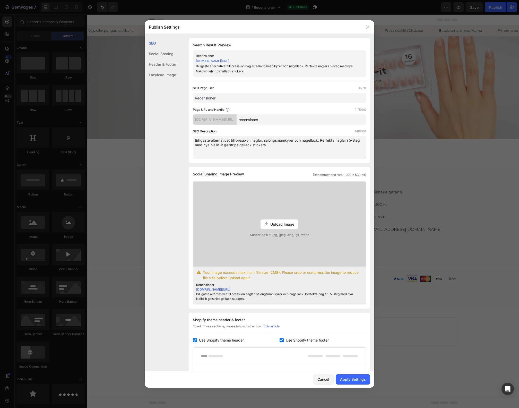
click at [281, 231] on div "Upload Image Supported file: .jpg, .jpeg, .png, .gif, .webp" at bounding box center [279, 224] width 173 height 85
click at [0, 0] on input "Upload Image Supported file: .jpg, .jpeg, .png, .gif, .webp" at bounding box center [0, 0] width 0 height 0
click at [289, 217] on div "Upload Image Supported file: .jpg, .jpeg, .png, .gif, .webp" at bounding box center [279, 224] width 173 height 85
click at [0, 0] on input "Upload Image Supported file: .jpg, .jpeg, .png, .gif, .webp" at bounding box center [0, 0] width 0 height 0
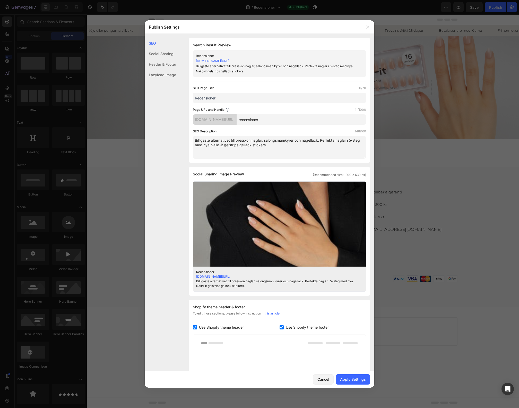
click at [0, 0] on div "Delete" at bounding box center [0, 0] width 0 height 0
click at [0, 0] on input "Upload Image Delete" at bounding box center [0, 0] width 0 height 0
click at [252, 143] on textarea "Billigaste alternativet till press-on naglar, salongsmanikyrer och nagellack. P…" at bounding box center [279, 147] width 173 height 23
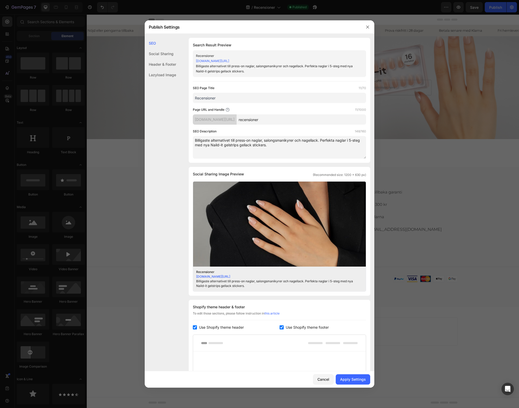
click at [252, 143] on textarea "Billigaste alternativet till press-on naglar, salongsmanikyrer och nagellack. P…" at bounding box center [279, 147] width 173 height 23
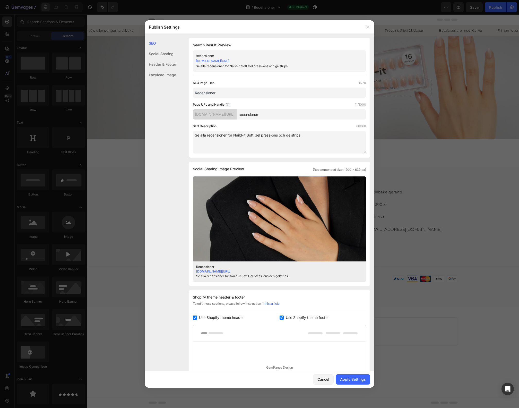
type textarea "Se alla recensioner för Naild-it Soft Gel press-ons och gelstrips."
click at [167, 211] on div "SEO Social Sharing Header & Footer Lazyload Image" at bounding box center [160, 221] width 31 height 367
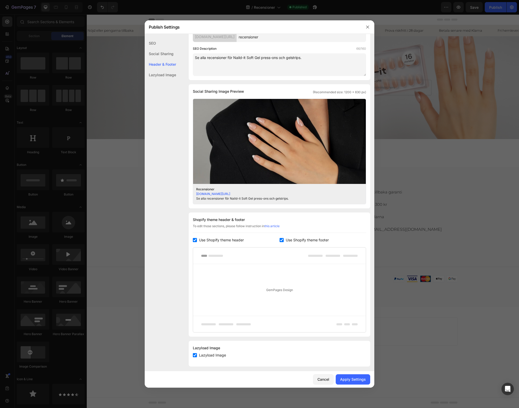
scroll to position [82, 0]
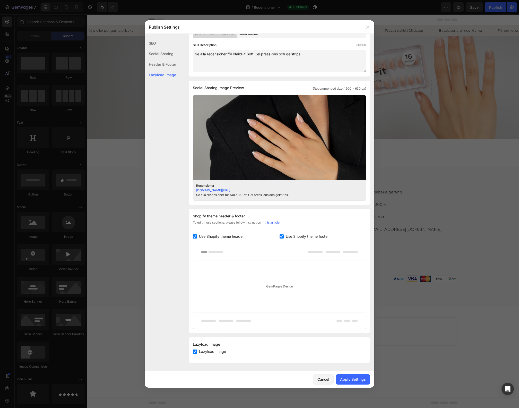
click at [328, 235] on div "Use Shopify theme footer" at bounding box center [323, 236] width 87 height 6
checkbox input "false"
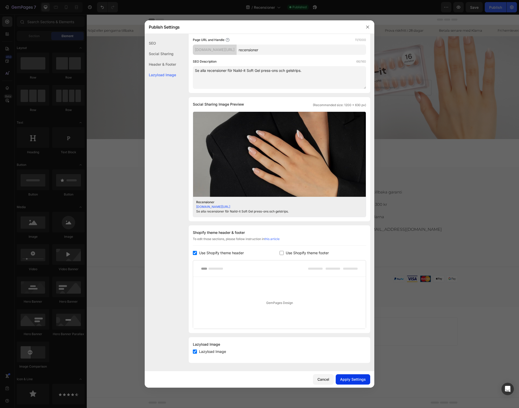
click at [366, 382] on div "Apply Settings" at bounding box center [353, 379] width 26 height 5
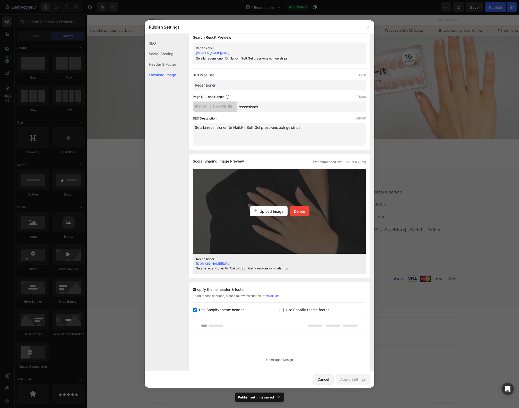
scroll to position [0, 0]
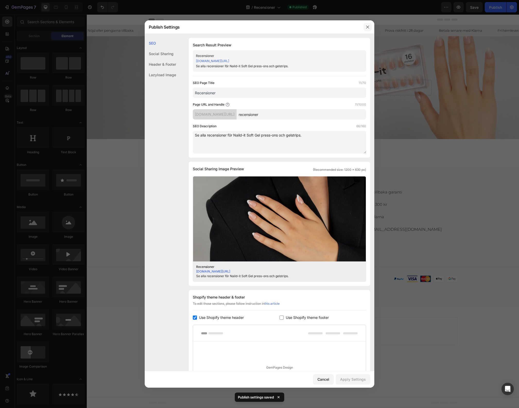
click at [367, 30] on button "button" at bounding box center [368, 27] width 8 height 8
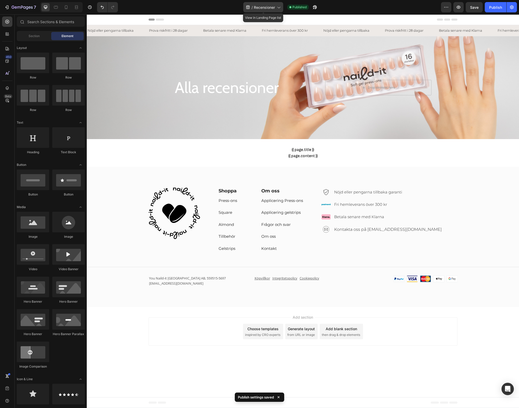
click at [276, 10] on div "/ Recensioner" at bounding box center [263, 7] width 40 height 10
